Goal: Find specific page/section: Find specific page/section

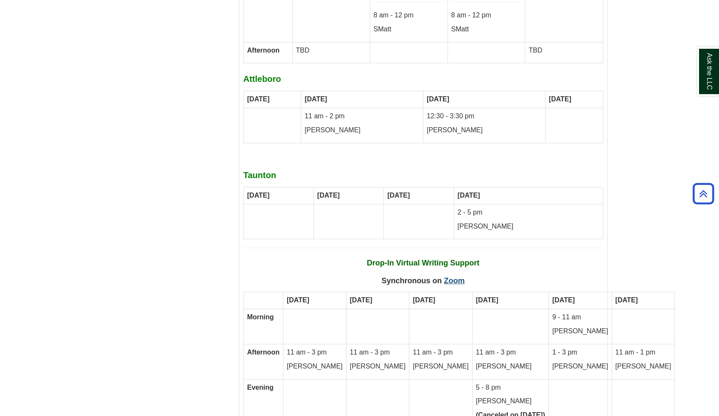
scroll to position [4980, 0]
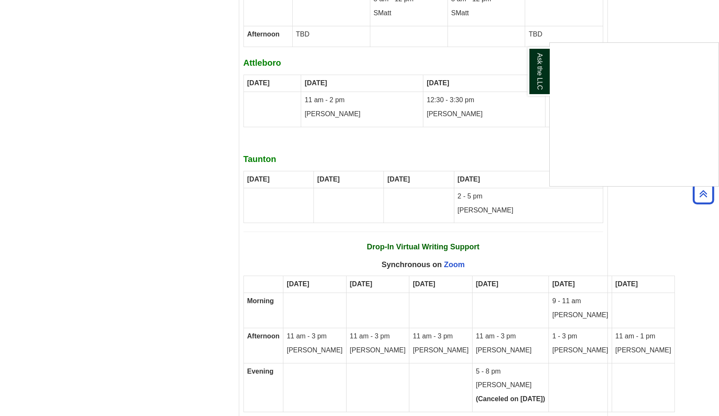
click at [454, 189] on div "Ask the LLC" at bounding box center [359, 208] width 719 height 416
click at [455, 260] on link "Zoom" at bounding box center [454, 264] width 21 height 8
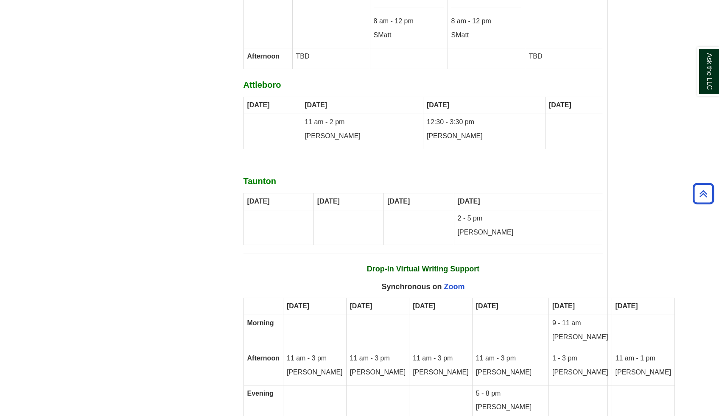
scroll to position [4961, 0]
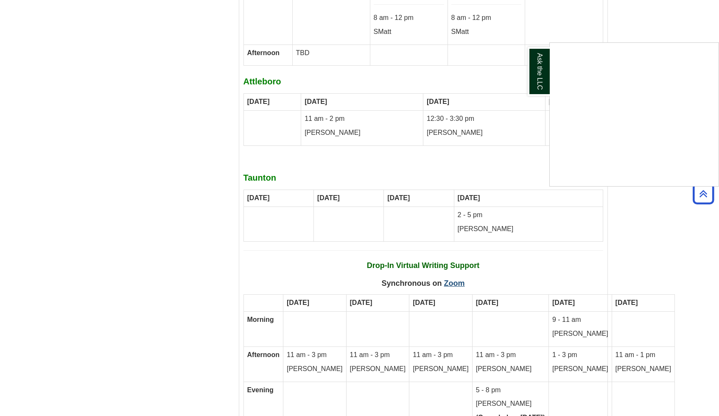
click at [459, 209] on div "Ask the LLC" at bounding box center [359, 208] width 719 height 416
click at [459, 279] on link "Zoom" at bounding box center [454, 283] width 21 height 8
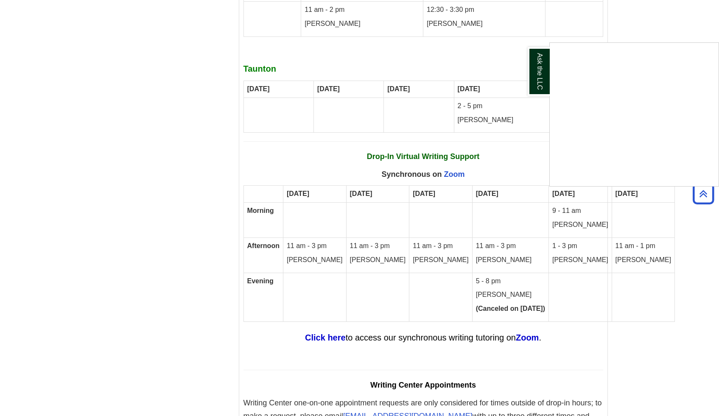
scroll to position [5070, 0]
